Goal: Task Accomplishment & Management: Manage account settings

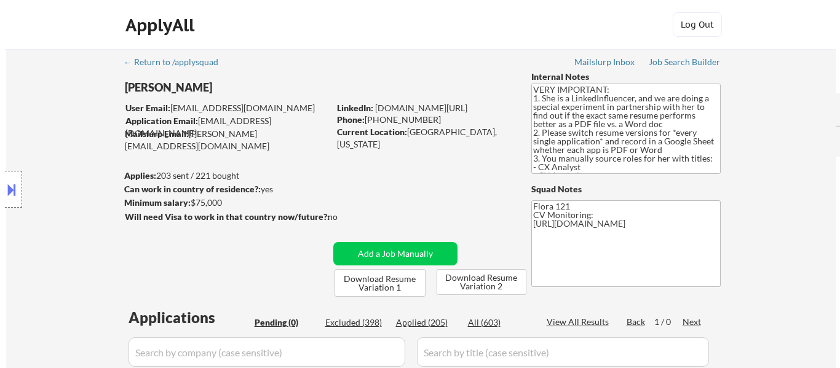
scroll to position [246, 0]
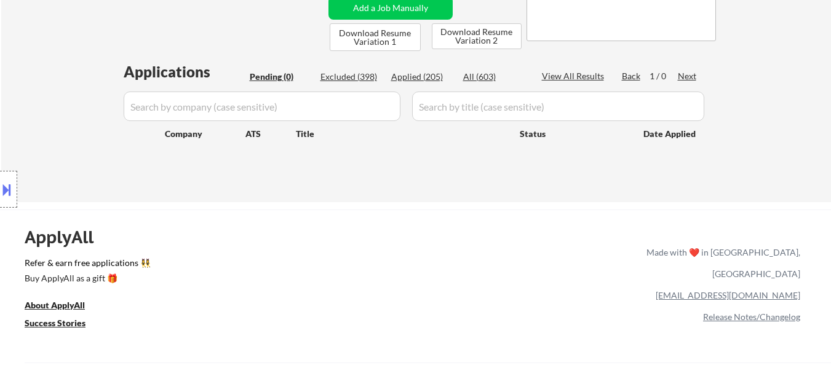
click at [12, 188] on button at bounding box center [7, 190] width 14 height 20
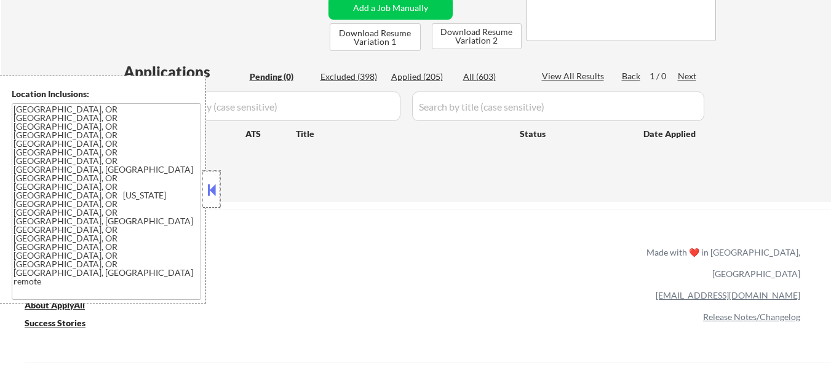
click at [218, 189] on div at bounding box center [211, 189] width 17 height 37
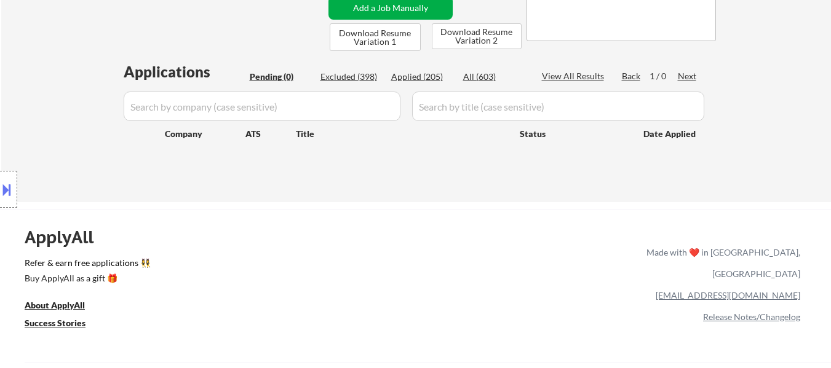
click at [395, 11] on button "Add a Job Manually" at bounding box center [390, 7] width 124 height 23
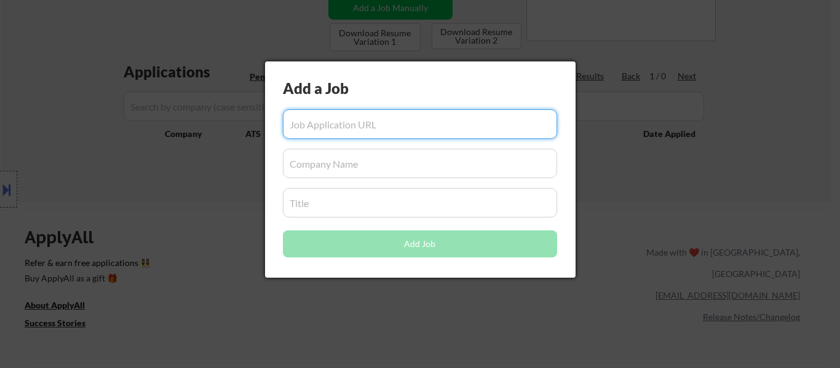
paste input "https://www.simplyhired.com/job/lHIc5Phqw3cB9gcM9xJ0PenFDS72z1r-hSTHu9S8jEZ6xkQ…"
type input "https://www.simplyhired.com/job/lHIc5Phqw3cB9gcM9xJ0PenFDS72z1r-hSTHu9S8jEZ6xkQ…"
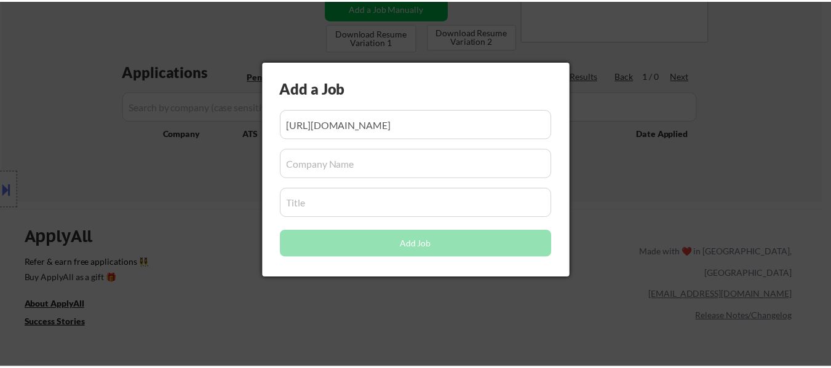
scroll to position [0, 0]
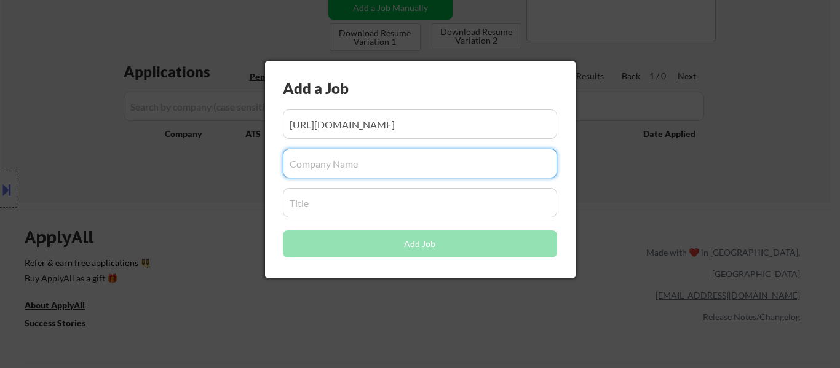
click at [387, 164] on input "input" at bounding box center [420, 164] width 274 height 30
paste input "Freebird"
type input "Freebird"
click at [350, 207] on input "input" at bounding box center [420, 203] width 274 height 30
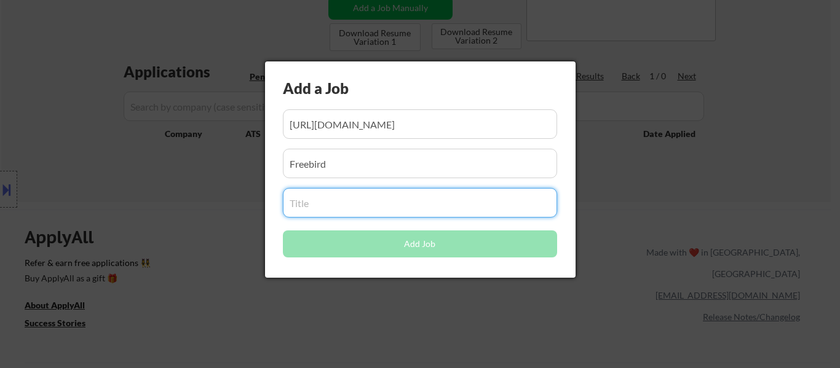
paste input "Customer Support Manager"
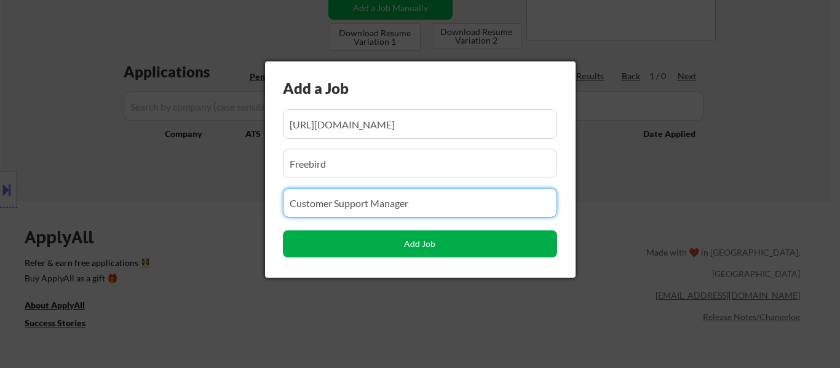
type input "Customer Support Manager"
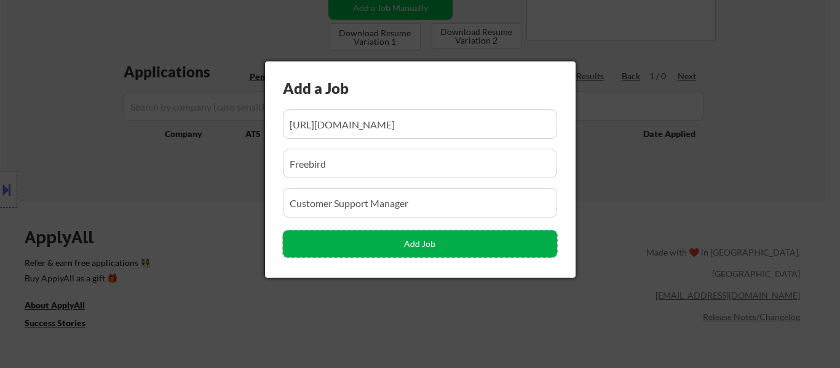
click at [438, 244] on button "Add Job" at bounding box center [420, 244] width 274 height 27
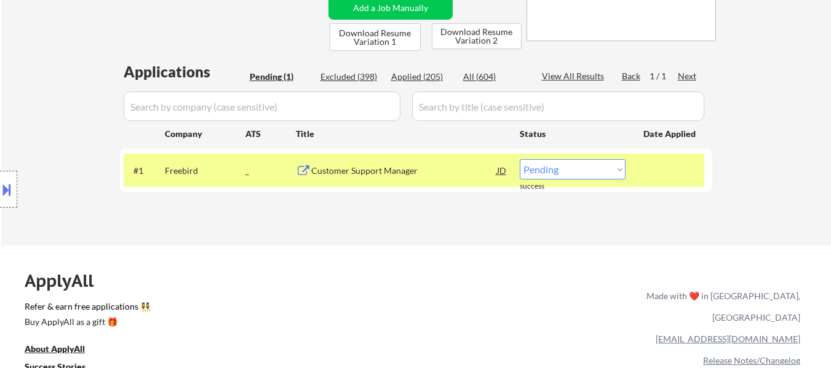
click at [585, 170] on select "Choose an option... Pending Applied Excluded (Questions) Excluded (Expired) Exc…" at bounding box center [573, 169] width 106 height 20
select select ""applied""
click at [520, 159] on select "Choose an option... Pending Applied Excluded (Questions) Excluded (Expired) Exc…" at bounding box center [573, 169] width 106 height 20
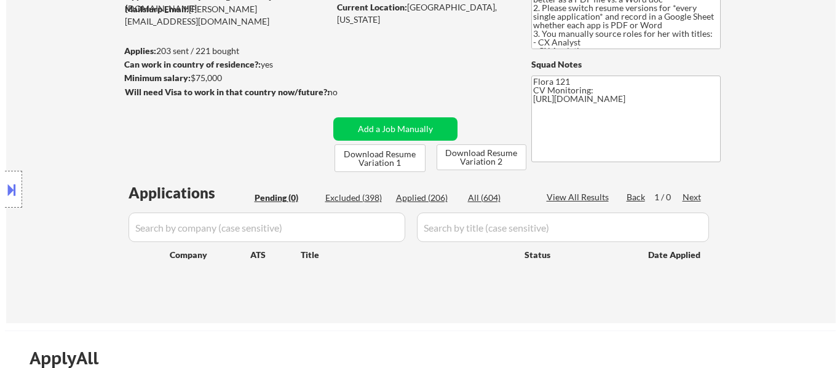
scroll to position [123, 0]
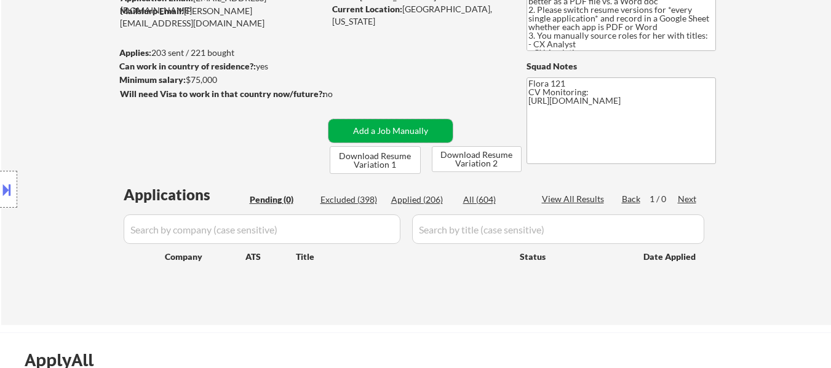
click at [408, 125] on button "Add a Job Manually" at bounding box center [390, 130] width 124 height 23
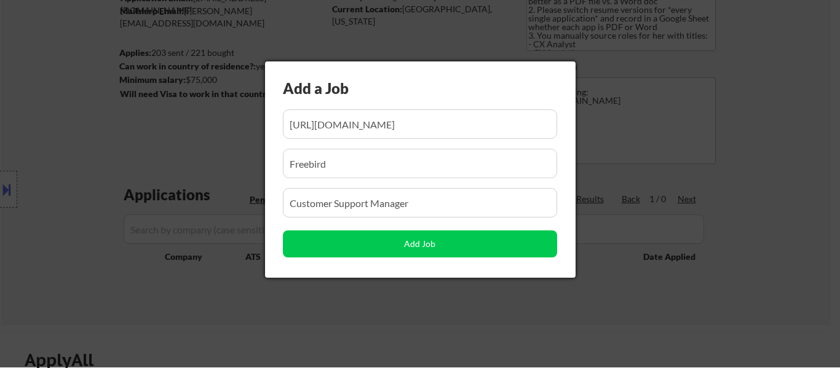
scroll to position [0, 191]
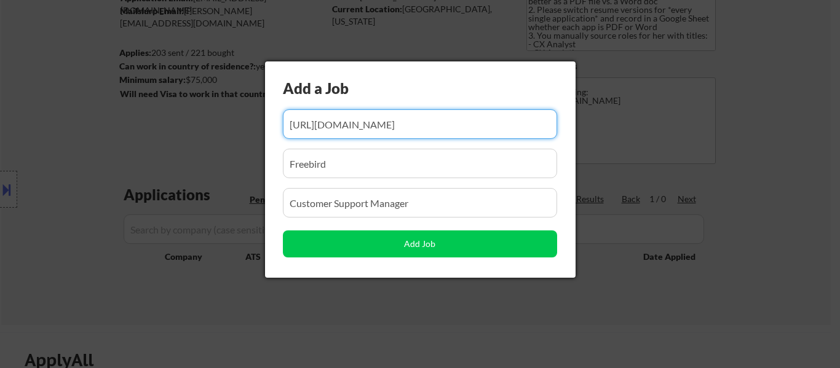
click at [417, 119] on input "input" at bounding box center [420, 124] width 274 height 30
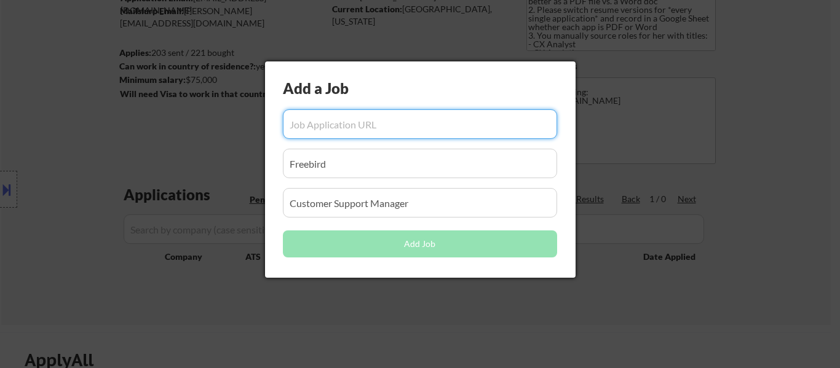
scroll to position [0, 0]
paste input "https://www.simplyhired.com/job/IYclln-2C2JqtmkbnV16V1Gn9UuWhZmNzNLMYzYHzhyXvvW…"
type input "https://www.simplyhired.com/job/IYclln-2C2JqtmkbnV16V1Gn9UuWhZmNzNLMYzYHzhyXvvW…"
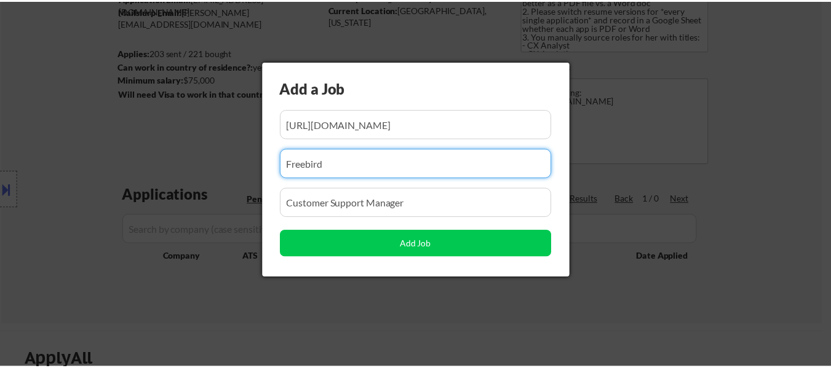
scroll to position [0, 0]
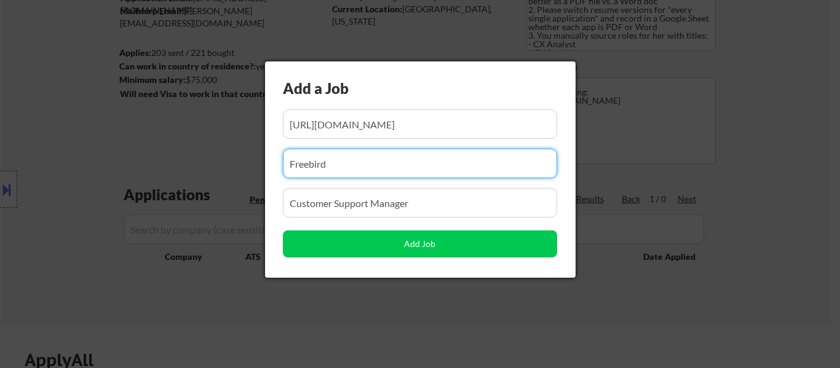
click at [392, 176] on input "input" at bounding box center [420, 164] width 274 height 30
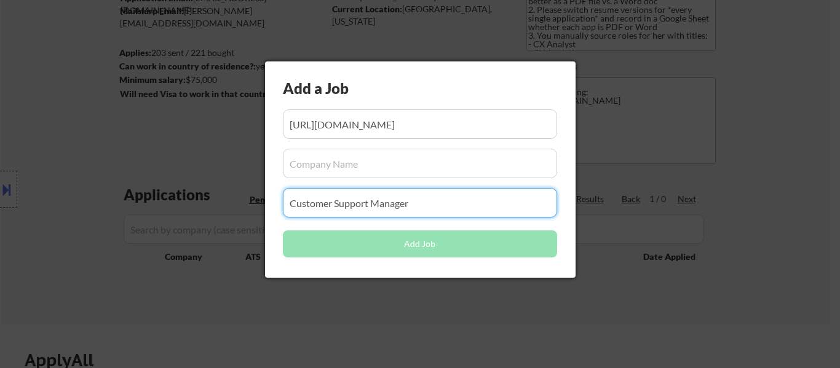
click at [419, 204] on input "input" at bounding box center [420, 203] width 274 height 30
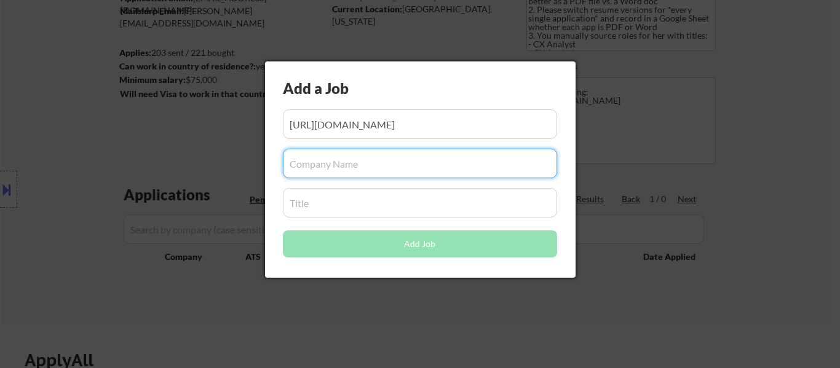
click at [381, 170] on input "input" at bounding box center [420, 164] width 274 height 30
paste input "Included Health"
type input "Included Health"
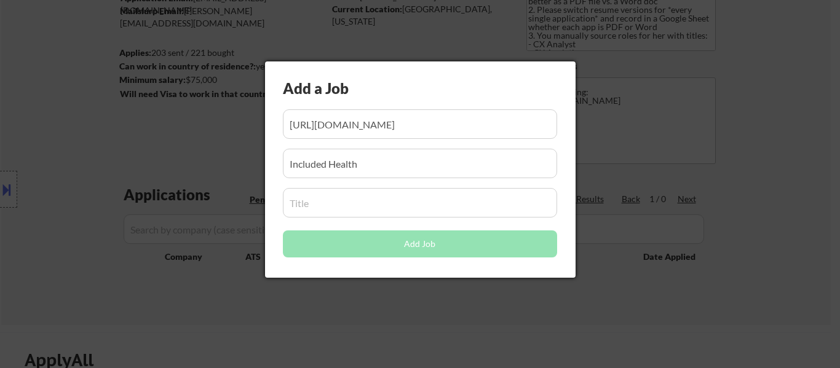
click at [357, 205] on input "input" at bounding box center [420, 203] width 274 height 30
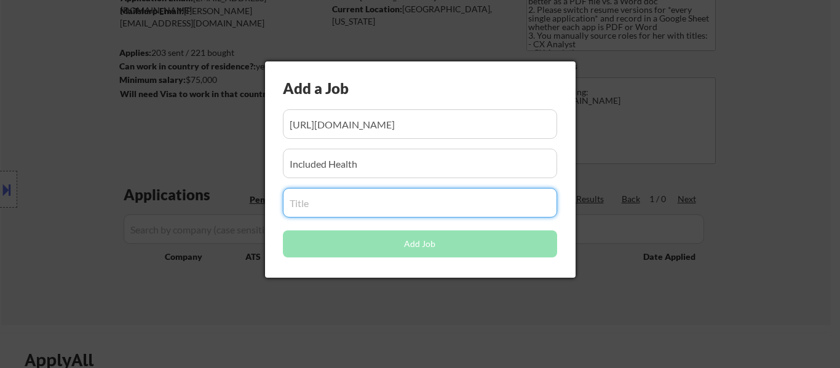
paste input "Service Excellence Director"
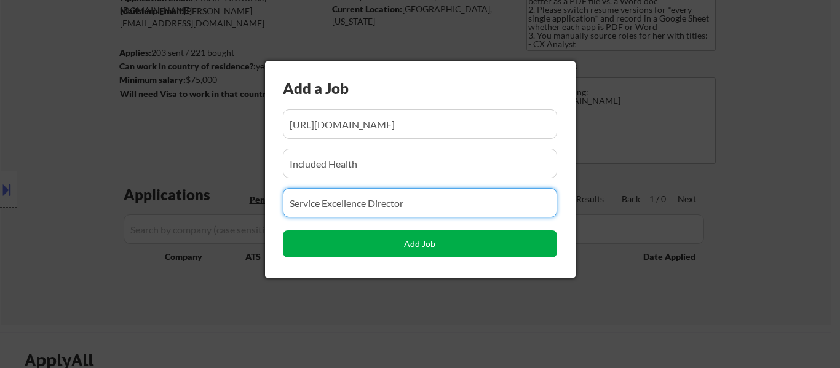
type input "Service Excellence Director"
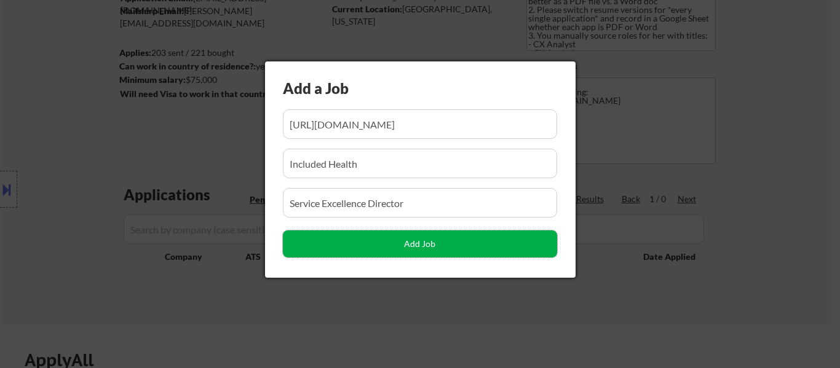
click at [430, 242] on button "Add Job" at bounding box center [420, 244] width 274 height 27
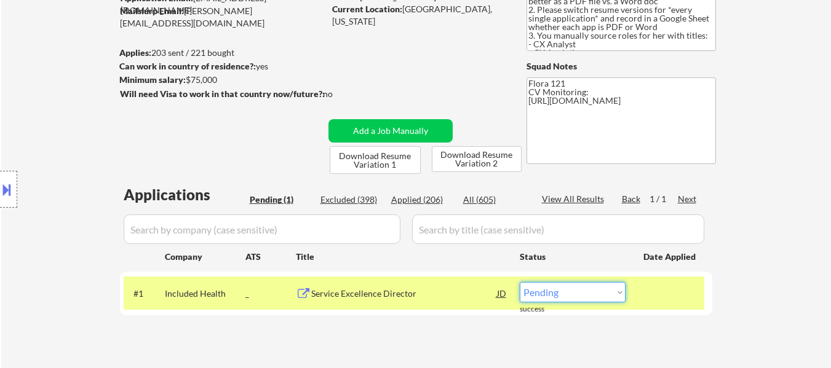
drag, startPoint x: 585, startPoint y: 293, endPoint x: 587, endPoint y: 285, distance: 8.7
click at [585, 293] on select "Choose an option... Pending Applied Excluded (Questions) Excluded (Expired) Exc…" at bounding box center [573, 292] width 106 height 20
select select ""applied""
click at [520, 282] on select "Choose an option... Pending Applied Excluded (Questions) Excluded (Expired) Exc…" at bounding box center [573, 292] width 106 height 20
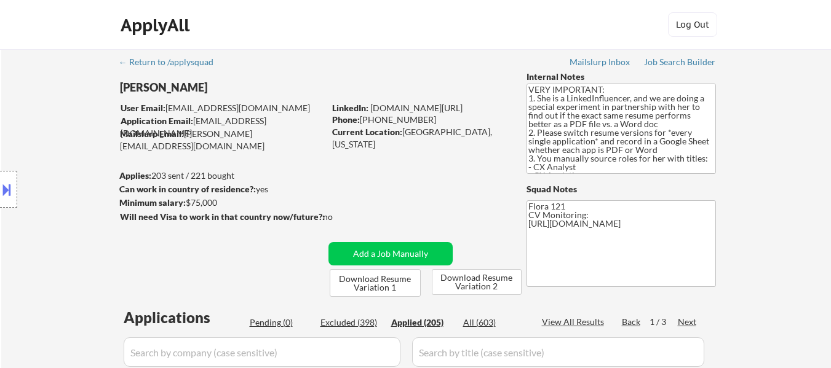
select select ""applied""
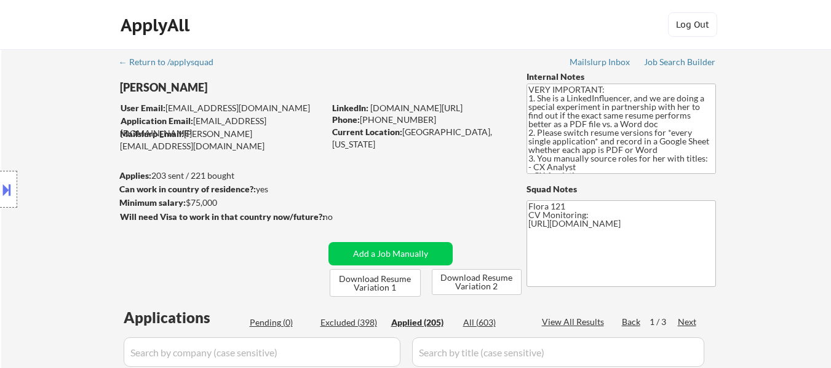
select select ""applied""
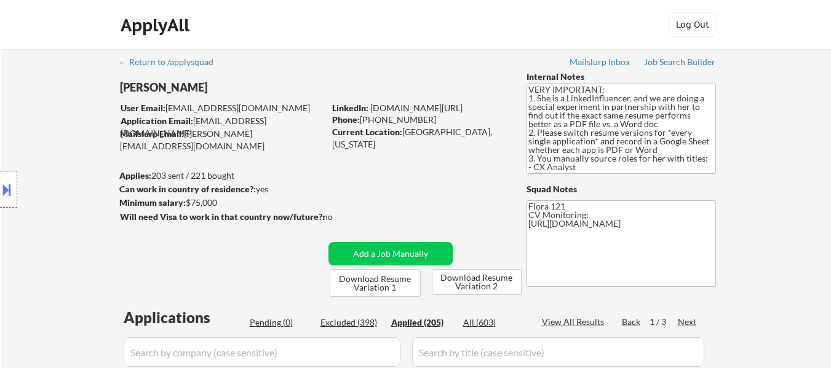
select select ""applied""
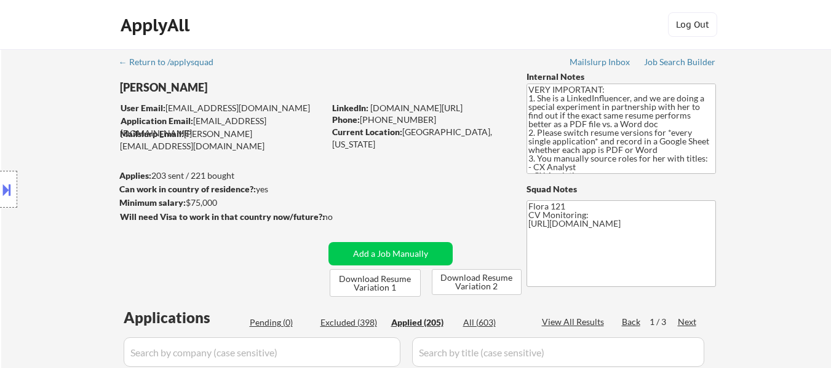
select select ""applied""
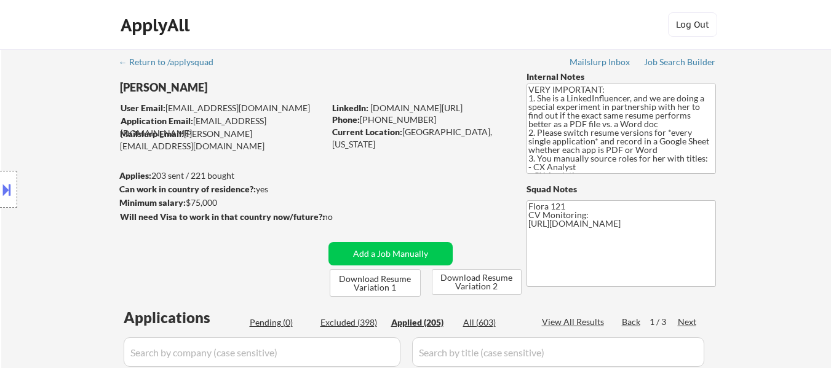
select select ""applied""
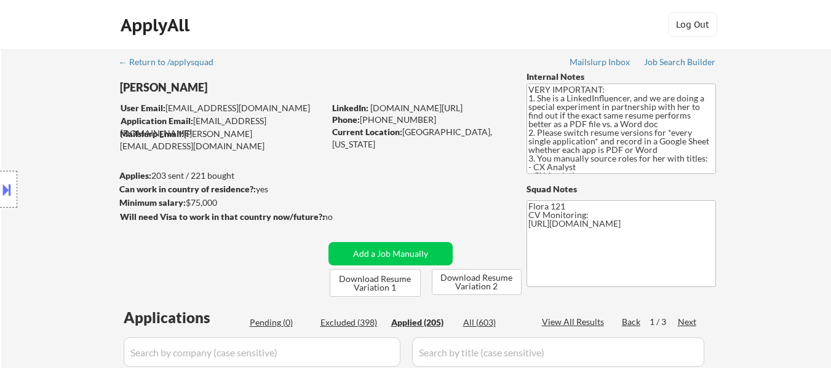
select select ""applied""
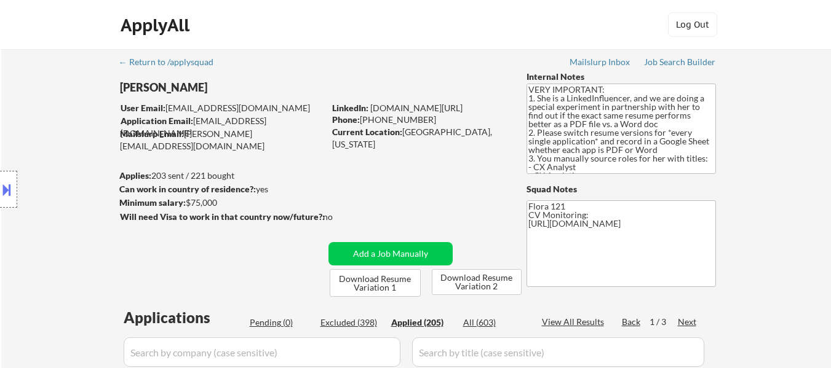
select select ""applied""
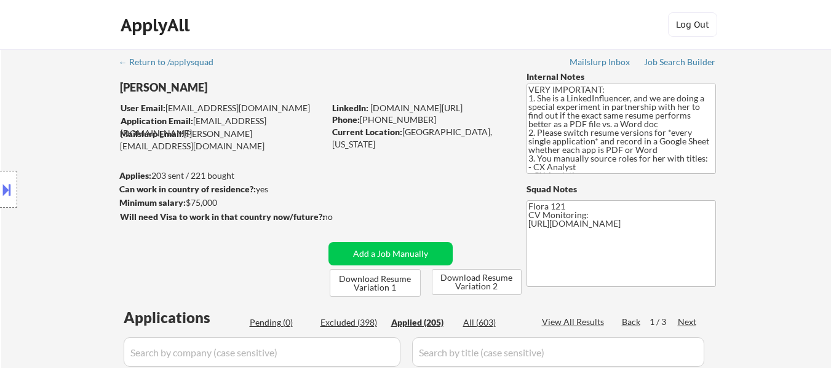
select select ""applied""
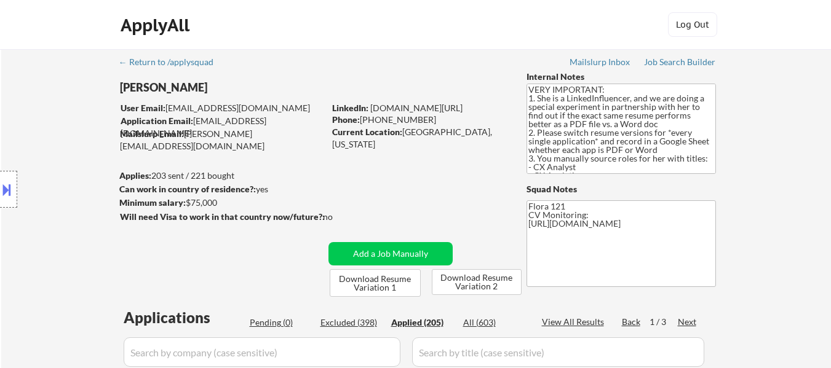
select select ""applied""
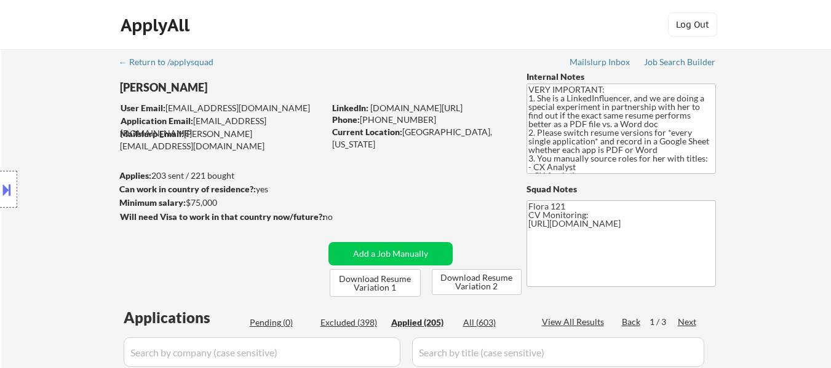
select select ""applied""
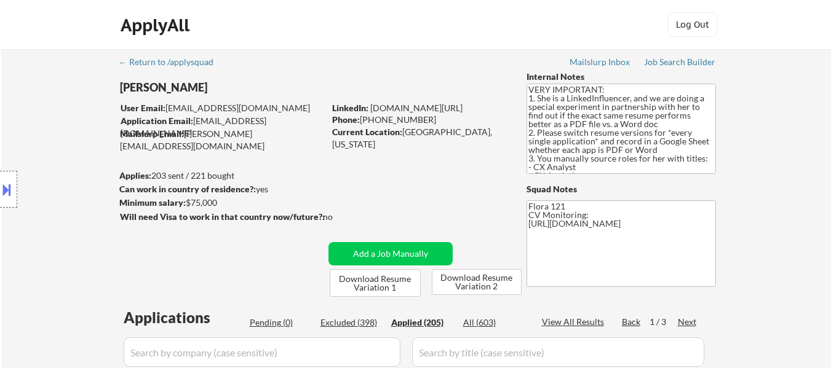
select select ""applied""
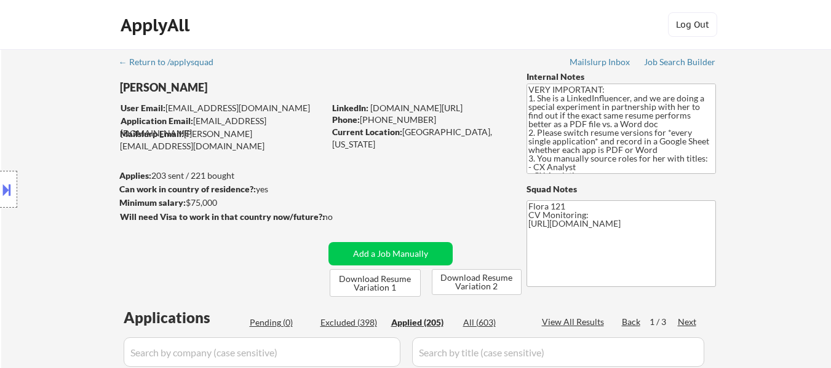
select select ""applied""
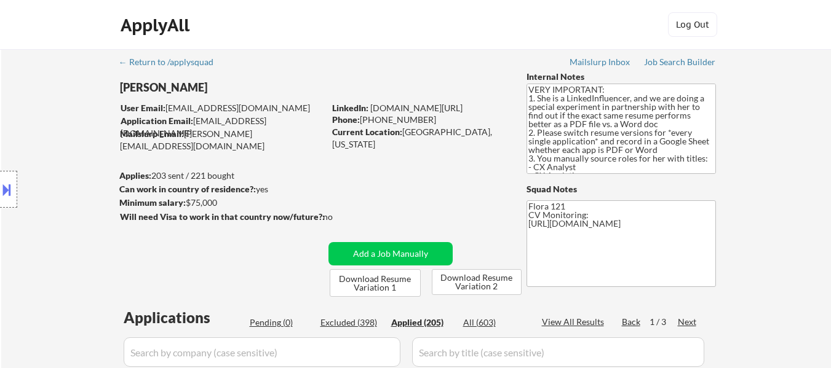
select select ""applied""
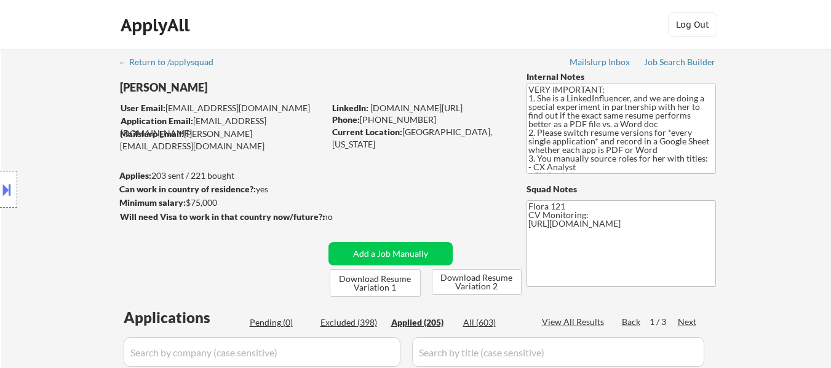
select select ""applied""
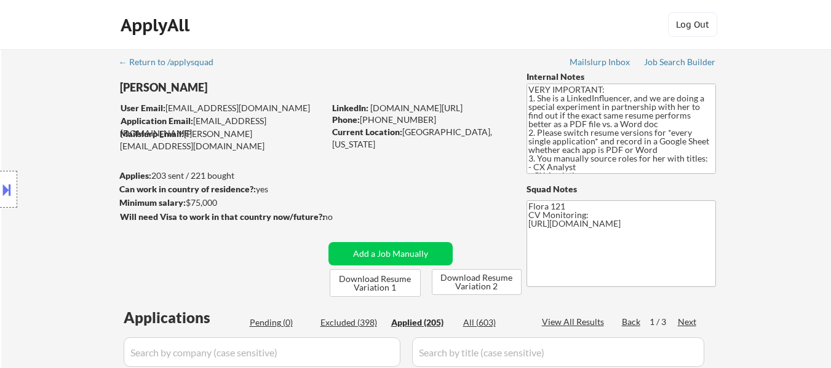
select select ""applied""
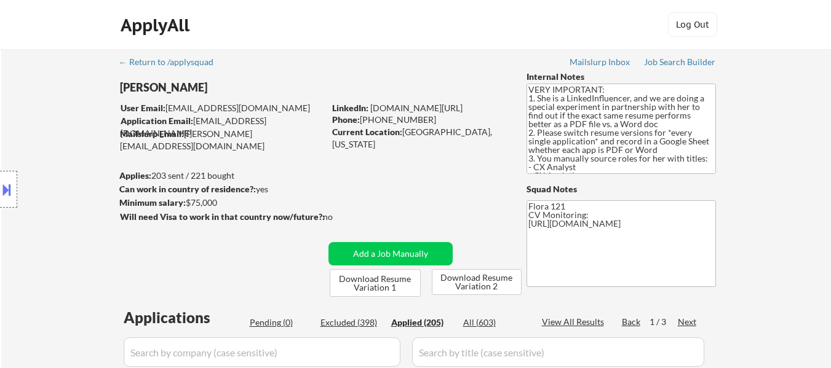
select select ""applied""
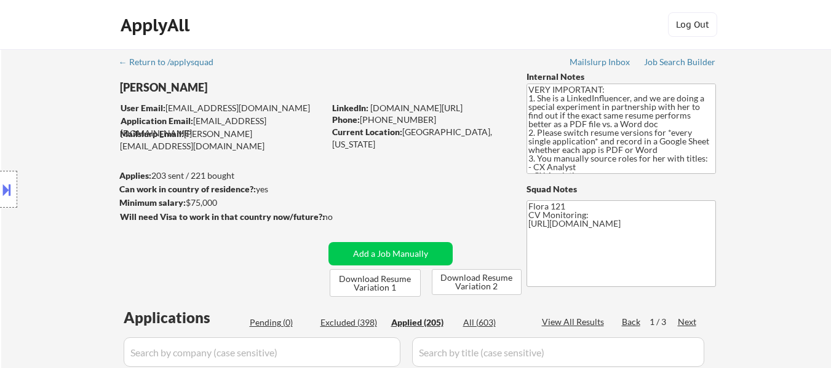
select select ""applied""
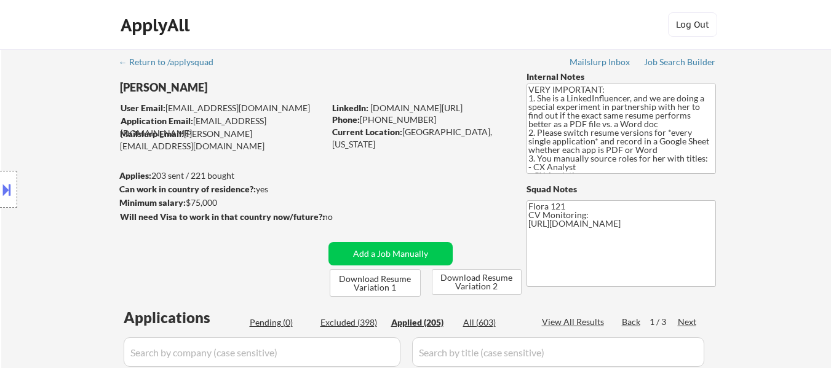
select select ""applied""
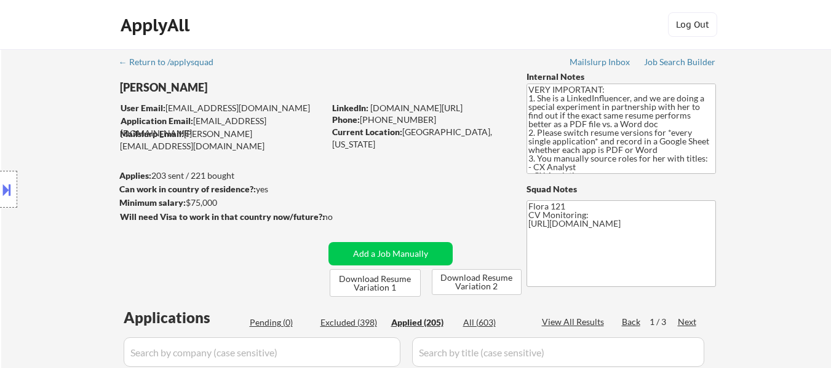
select select ""applied""
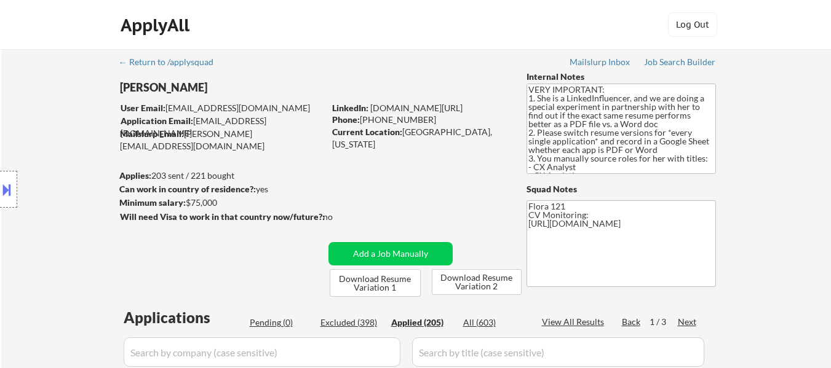
select select ""applied""
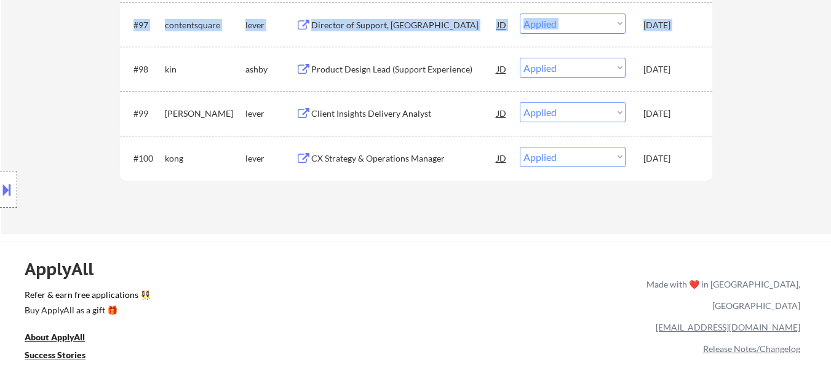
scroll to position [5042, 0]
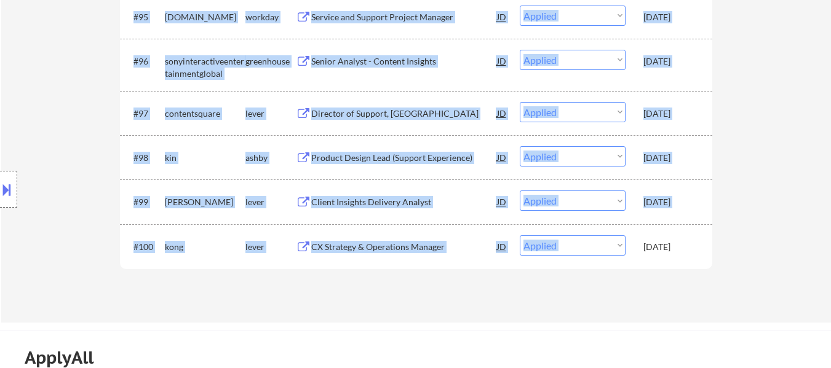
drag, startPoint x: 694, startPoint y: 196, endPoint x: 700, endPoint y: 244, distance: 48.3
copy div "#1 samsara [Already applied to 2+ jobs from this company] greenhouse Support Op…"
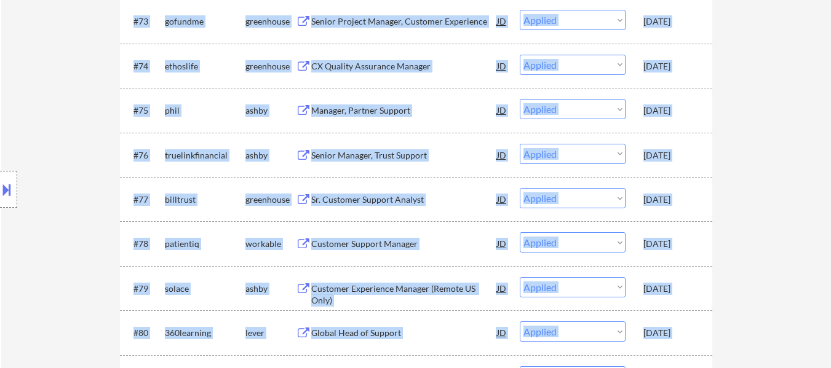
scroll to position [0, 0]
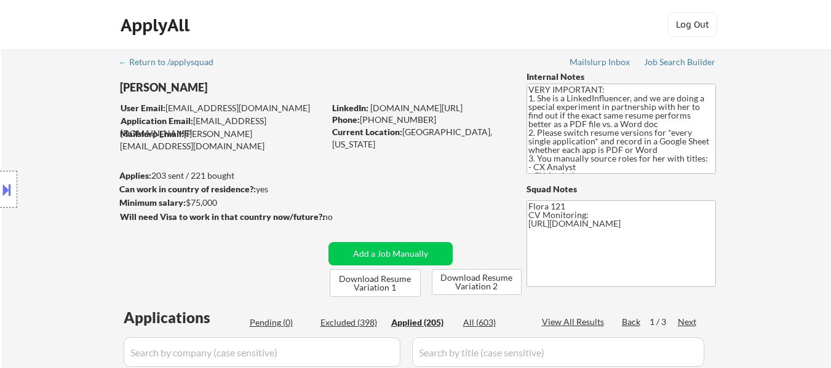
drag, startPoint x: 687, startPoint y: 321, endPoint x: 696, endPoint y: 317, distance: 9.9
click at [689, 320] on div "Next" at bounding box center [688, 322] width 20 height 12
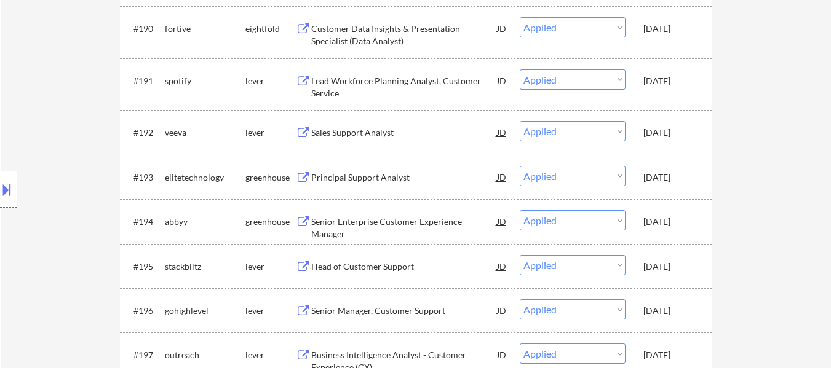
scroll to position [4919, 0]
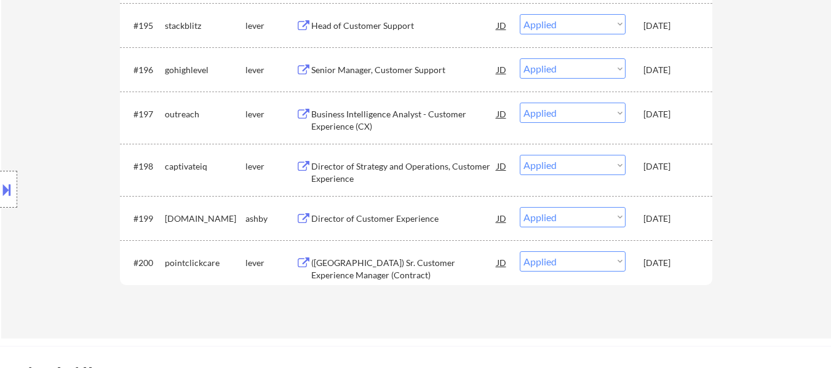
drag, startPoint x: 693, startPoint y: 257, endPoint x: 696, endPoint y: 267, distance: 10.3
copy div "#101 form lever Support Analyst JD warning_amber Choose an option... Pending Ap…"
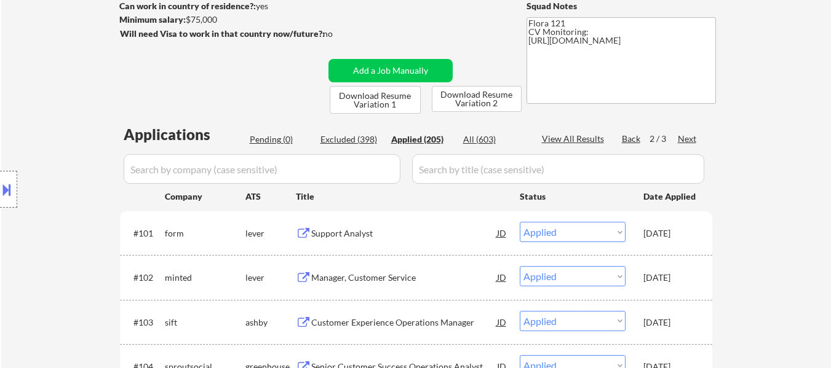
scroll to position [0, 0]
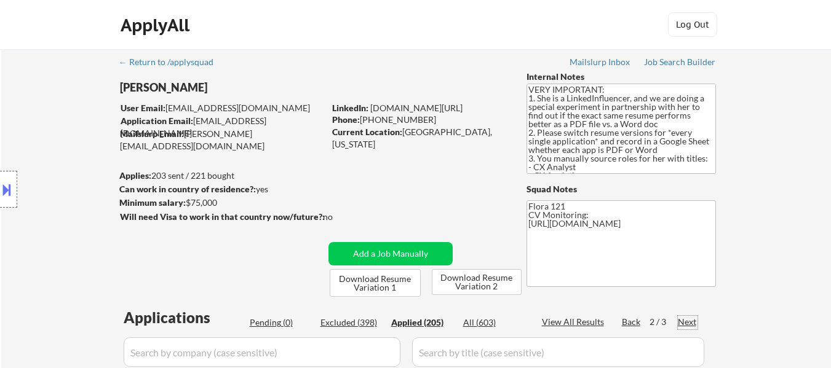
click at [687, 326] on div "Next" at bounding box center [688, 322] width 20 height 12
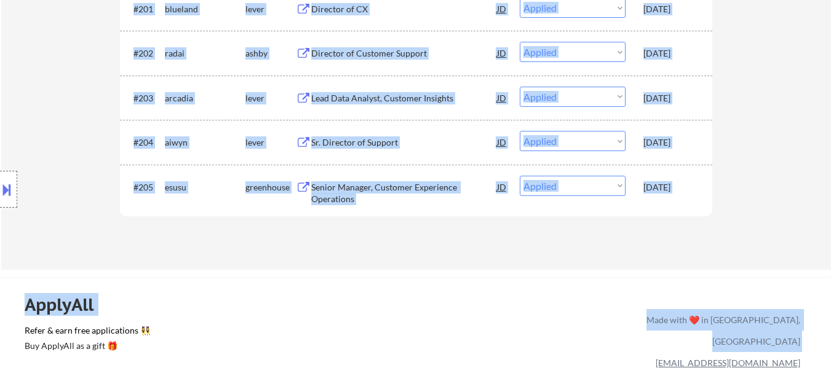
scroll to position [467, 0]
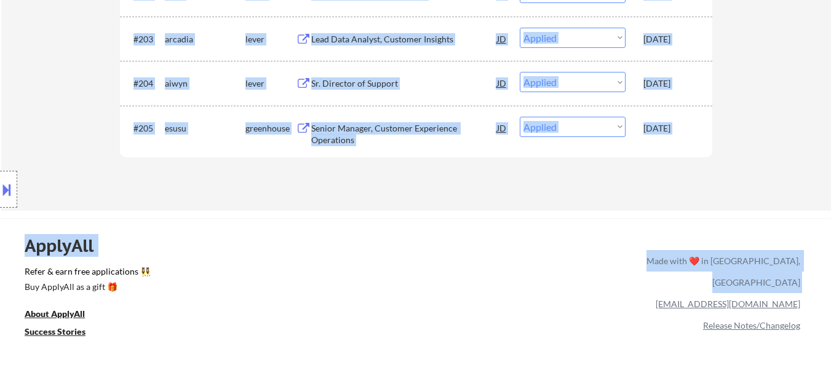
drag, startPoint x: 694, startPoint y: 162, endPoint x: 694, endPoint y: 135, distance: 27.1
click at [694, 135] on div "Applications Pending (0) Excluded (398) Applied (205) All (603) View All Result…" at bounding box center [416, 14] width 592 height 347
copy div "#201 blueland lever Director of CX JD warning_amber Choose an option... Pending…"
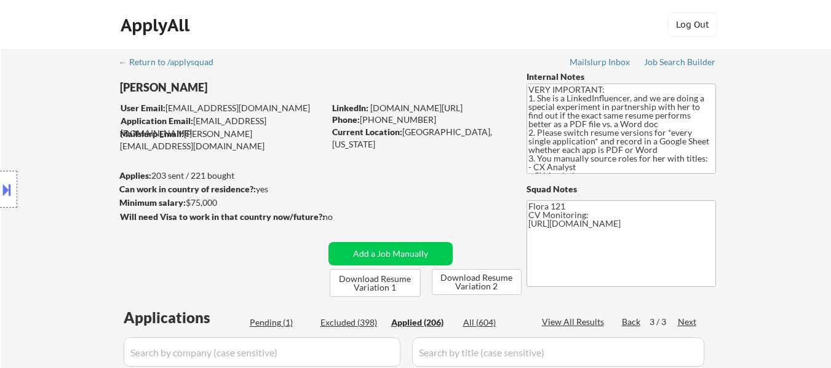
select select ""applied""
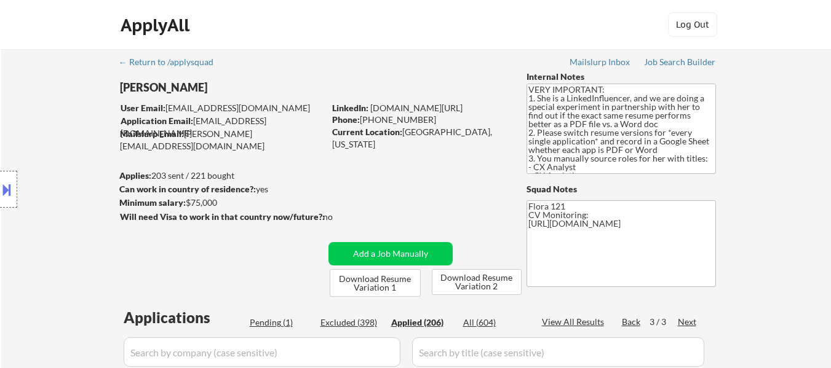
select select ""applied""
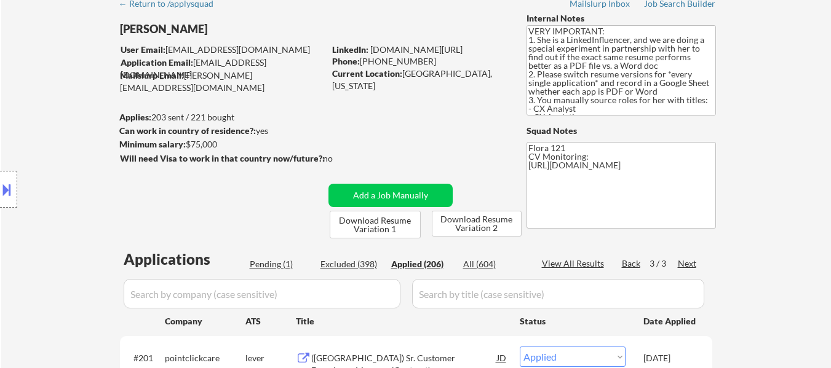
scroll to position [123, 0]
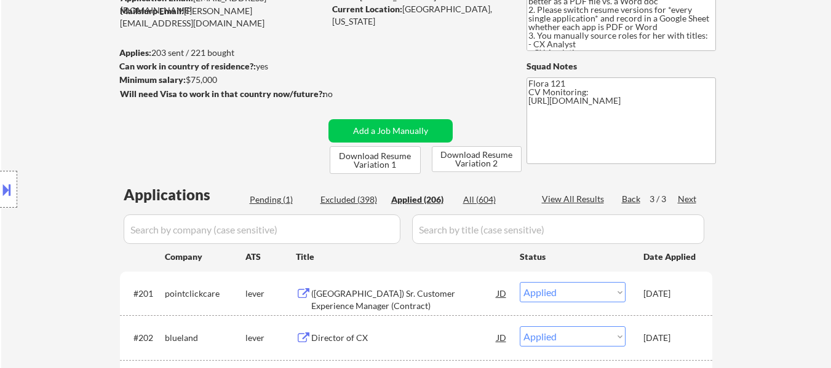
click at [633, 195] on div "Back" at bounding box center [632, 199] width 20 height 12
click at [633, 196] on div "Back" at bounding box center [632, 199] width 20 height 12
